Goal: Information Seeking & Learning: Learn about a topic

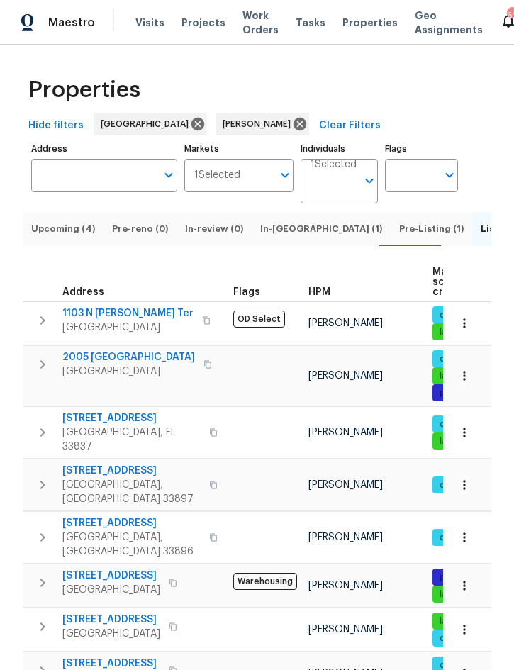
click at [62, 237] on span "Upcoming (4)" at bounding box center [63, 229] width 64 height 16
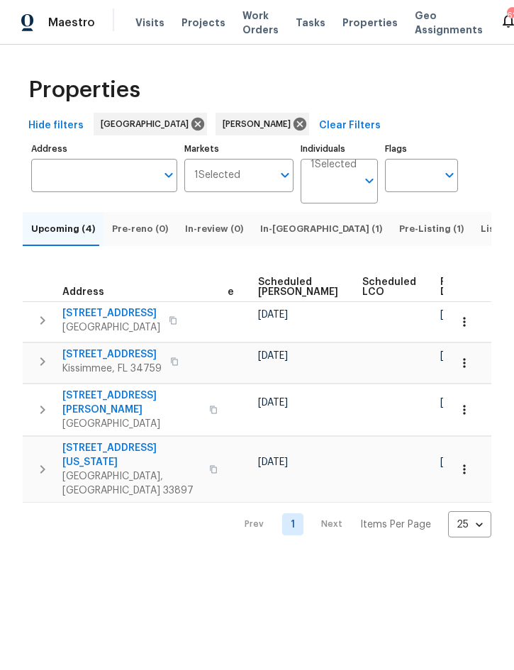
scroll to position [0, 433]
click at [481, 235] on span "Listed (13)" at bounding box center [505, 229] width 48 height 16
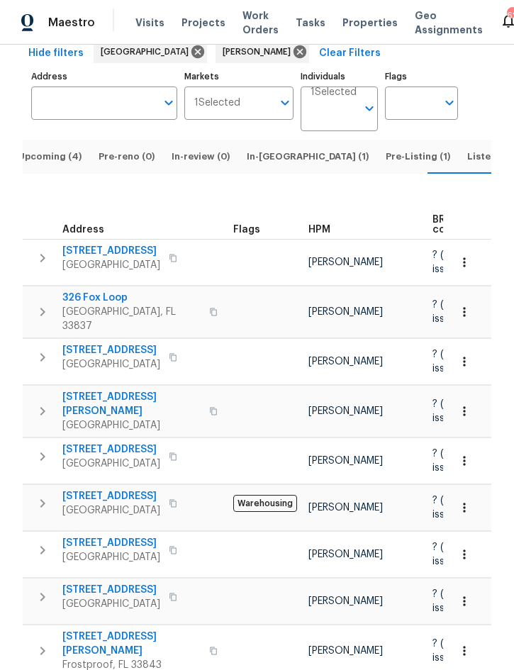
scroll to position [73, 0]
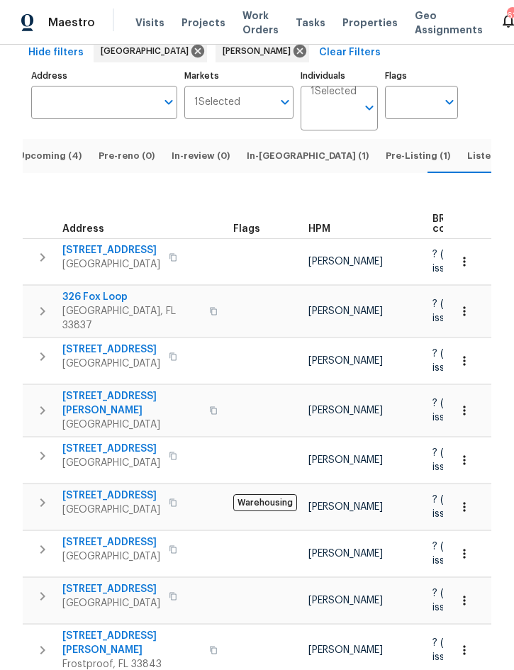
click at [42, 307] on icon "button" at bounding box center [42, 311] width 5 height 9
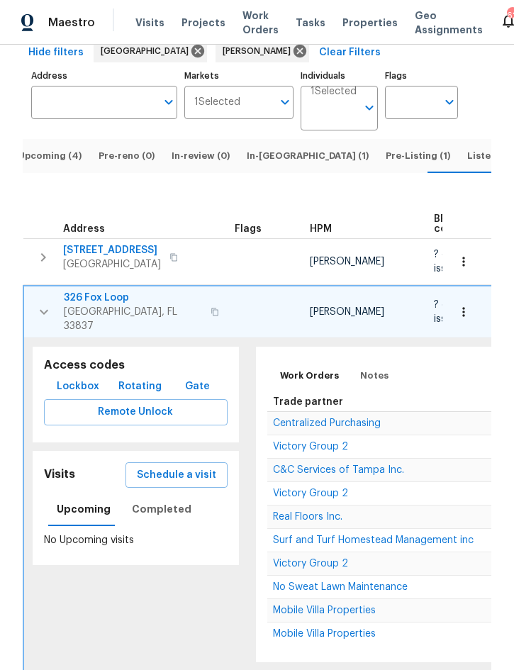
click at [345, 418] on span "Centralized Purchasing" at bounding box center [327, 423] width 108 height 10
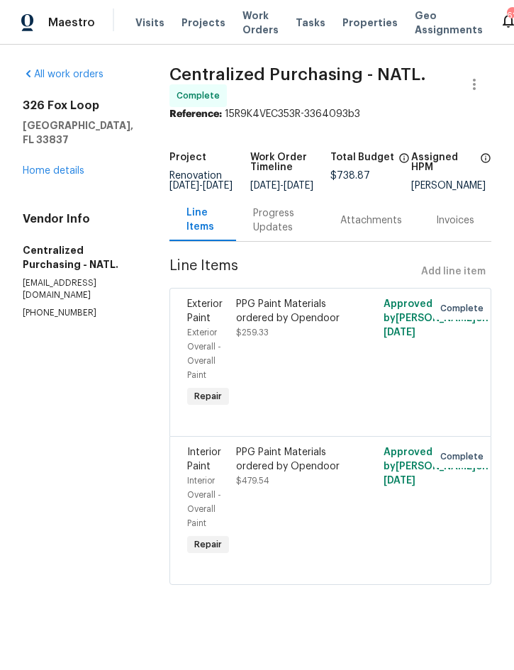
click at [68, 166] on link "Home details" at bounding box center [54, 171] width 62 height 10
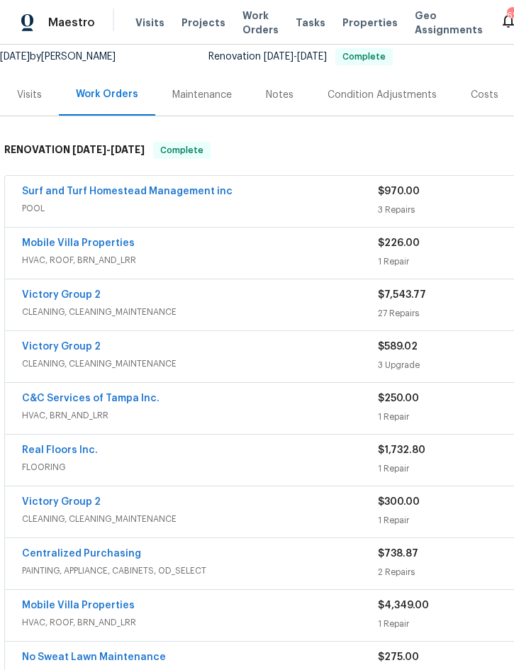
scroll to position [141, 0]
click at [52, 299] on link "Victory Group 2" at bounding box center [61, 295] width 79 height 10
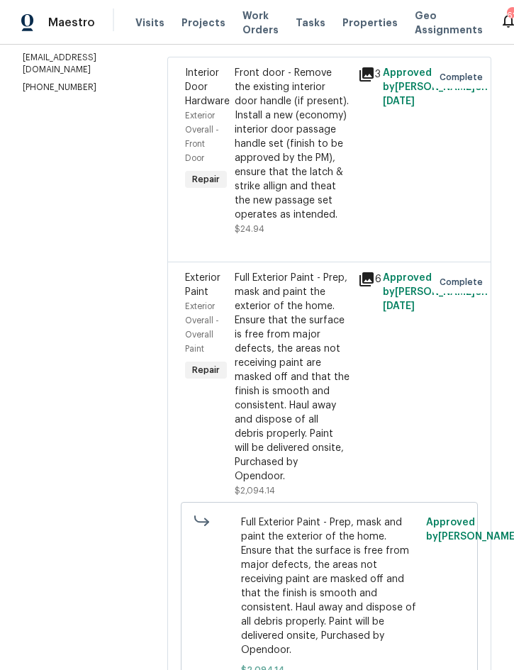
scroll to position [227, 0]
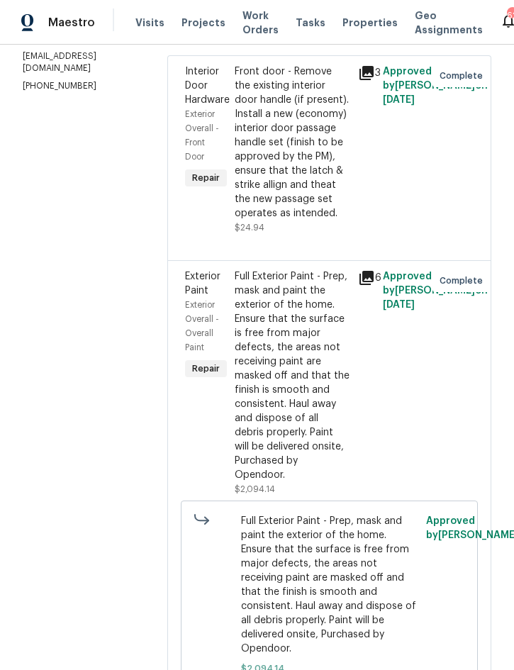
click at [371, 285] on icon at bounding box center [366, 278] width 14 height 14
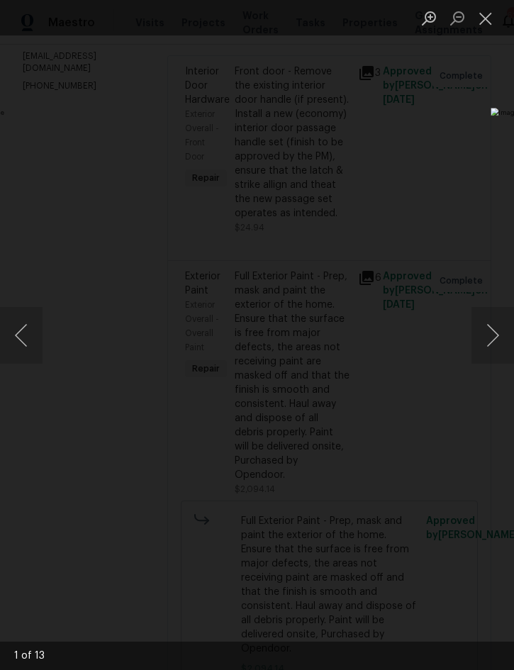
click at [491, 337] on button "Next image" at bounding box center [493, 335] width 43 height 57
click at [494, 338] on button "Next image" at bounding box center [493, 335] width 43 height 57
click at [495, 337] on button "Next image" at bounding box center [493, 335] width 43 height 57
click at [497, 332] on button "Next image" at bounding box center [493, 335] width 43 height 57
click at [489, 332] on button "Next image" at bounding box center [493, 335] width 43 height 57
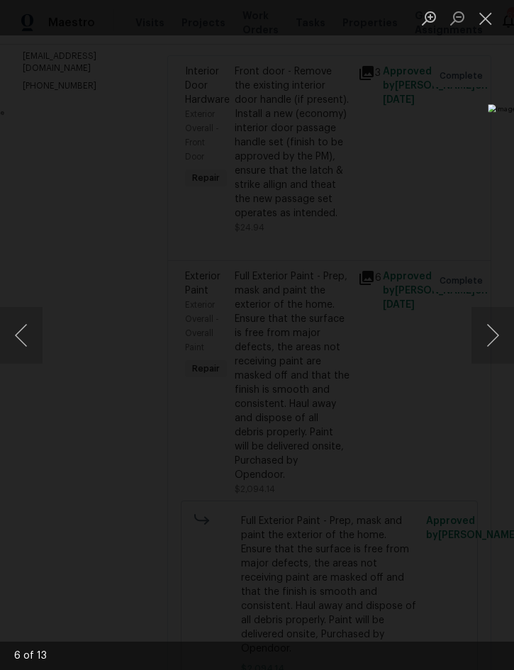
click at [492, 340] on button "Next image" at bounding box center [493, 335] width 43 height 57
click at [493, 347] on button "Next image" at bounding box center [493, 335] width 43 height 57
click at [482, 21] on button "Close lightbox" at bounding box center [486, 18] width 28 height 25
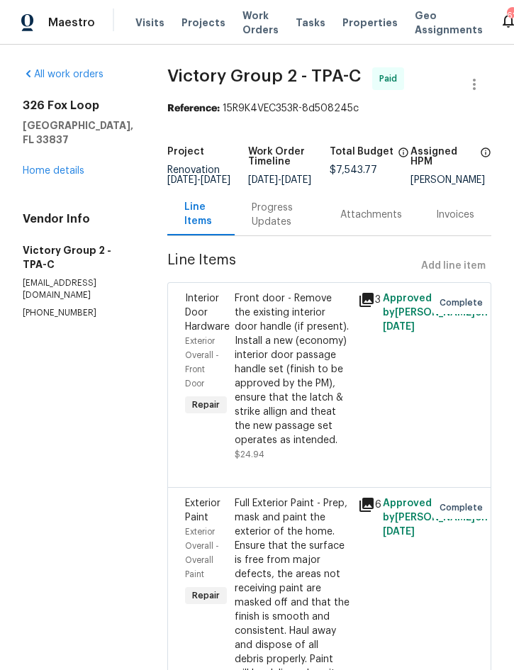
scroll to position [0, 0]
click at [45, 166] on link "Home details" at bounding box center [54, 171] width 62 height 10
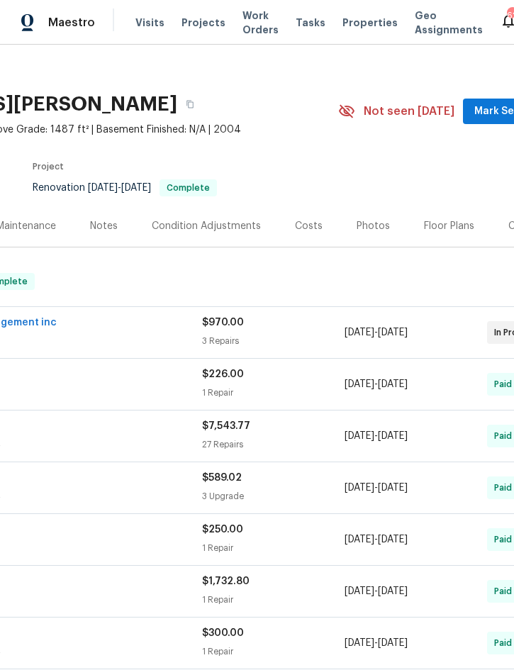
scroll to position [10, 177]
click at [364, 227] on div "Photos" at bounding box center [371, 226] width 33 height 14
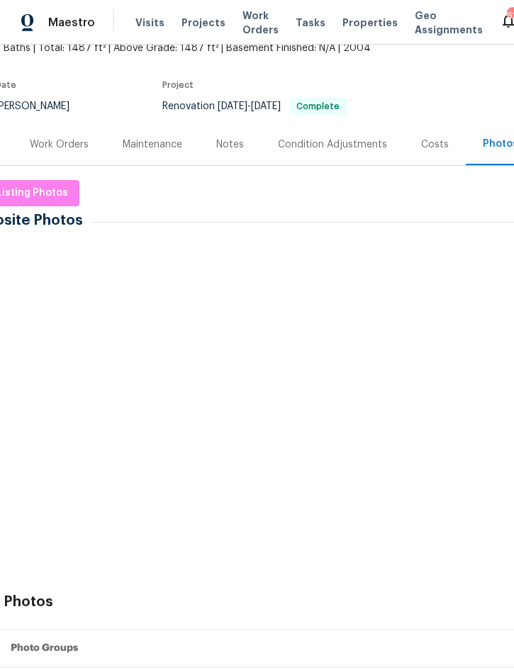
scroll to position [91, 46]
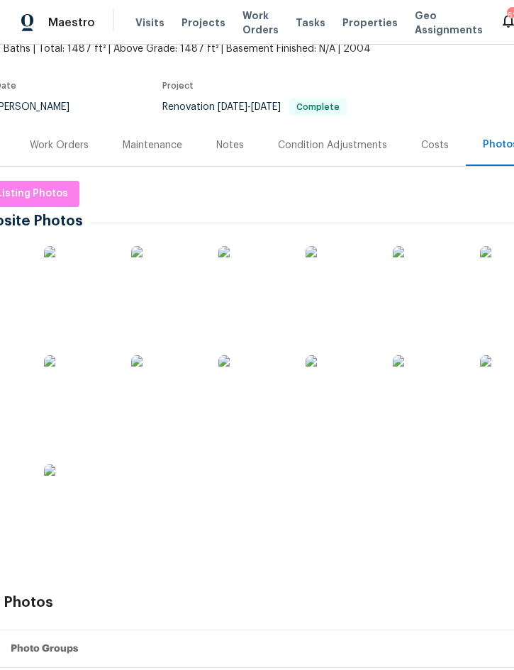
click at [353, 282] on img at bounding box center [341, 281] width 71 height 71
